Goal: Task Accomplishment & Management: Complete application form

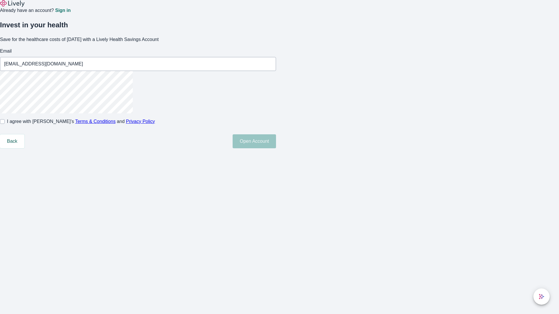
click at [5, 124] on input "I agree with Lively’s Terms & Conditions and Privacy Policy" at bounding box center [2, 121] width 5 height 5
checkbox input "true"
click at [276, 148] on button "Open Account" at bounding box center [254, 142] width 43 height 14
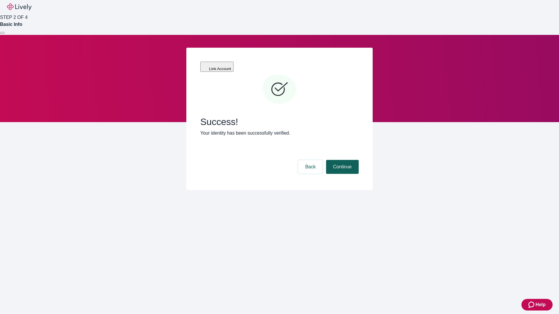
click at [342, 160] on button "Continue" at bounding box center [342, 167] width 33 height 14
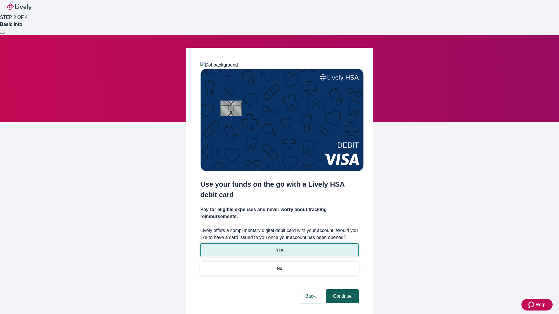
click at [279, 247] on p "Yes" at bounding box center [279, 250] width 7 height 6
click at [342, 290] on button "Continue" at bounding box center [342, 297] width 33 height 14
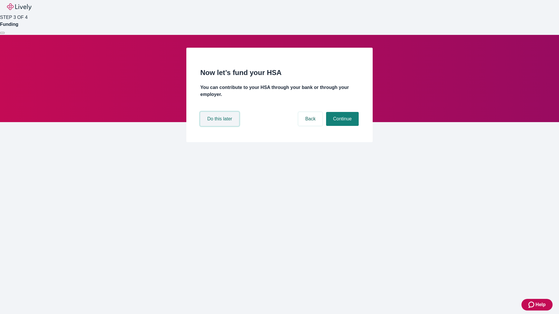
click at [220, 126] on button "Do this later" at bounding box center [219, 119] width 39 height 14
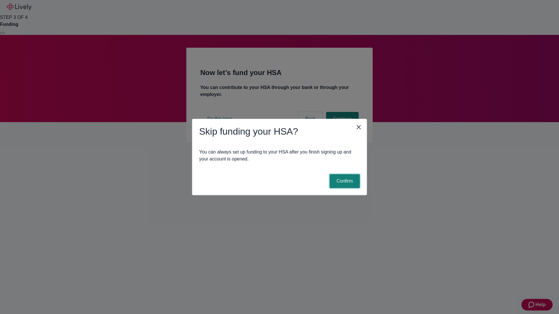
click at [344, 181] on button "Confirm" at bounding box center [345, 181] width 30 height 14
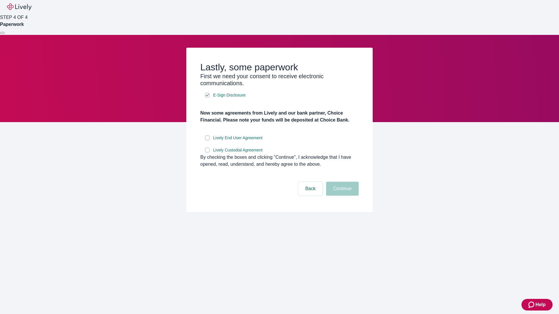
click at [207, 140] on input "Lively End User Agreement" at bounding box center [207, 138] width 5 height 5
checkbox input "true"
click at [207, 153] on input "Lively Custodial Agreement" at bounding box center [207, 150] width 5 height 5
checkbox input "true"
click at [342, 196] on button "Continue" at bounding box center [342, 189] width 33 height 14
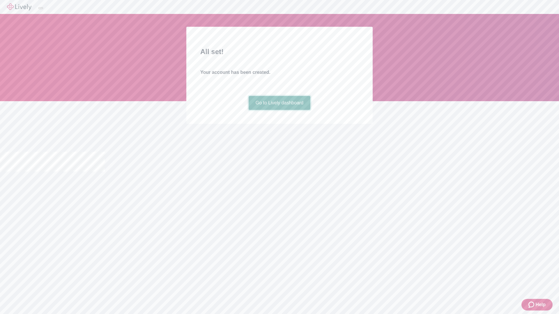
click at [279, 110] on link "Go to Lively dashboard" at bounding box center [280, 103] width 62 height 14
